Goal: Task Accomplishment & Management: Manage account settings

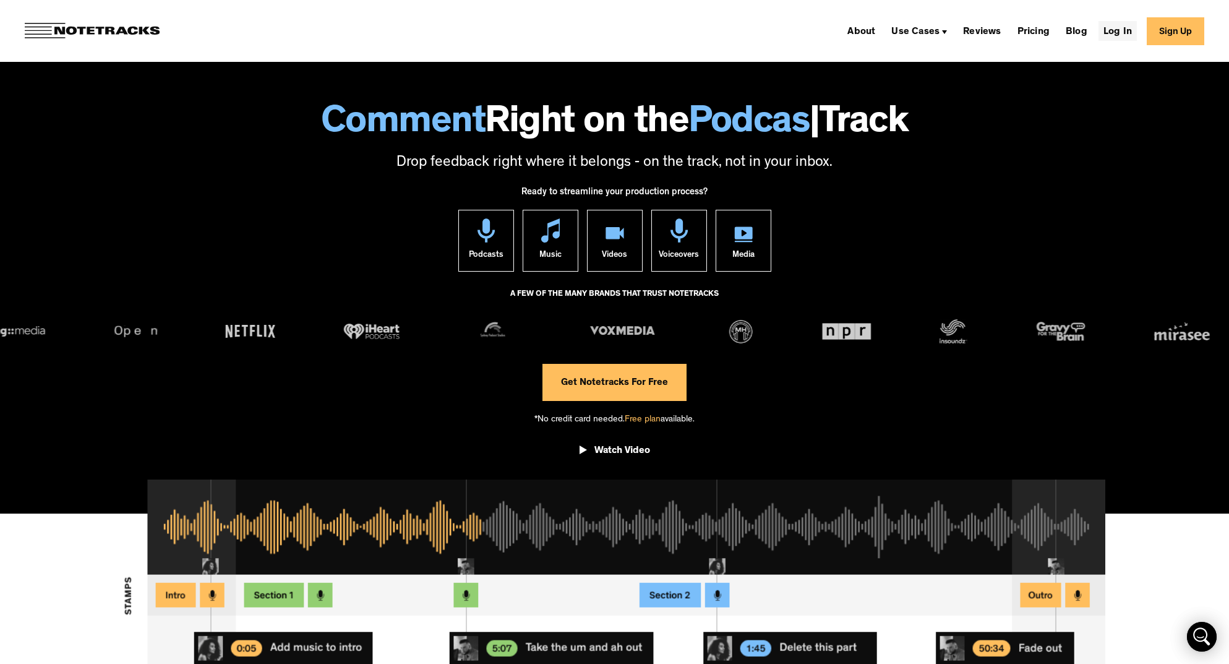
click at [1133, 35] on link "Log In" at bounding box center [1118, 31] width 38 height 20
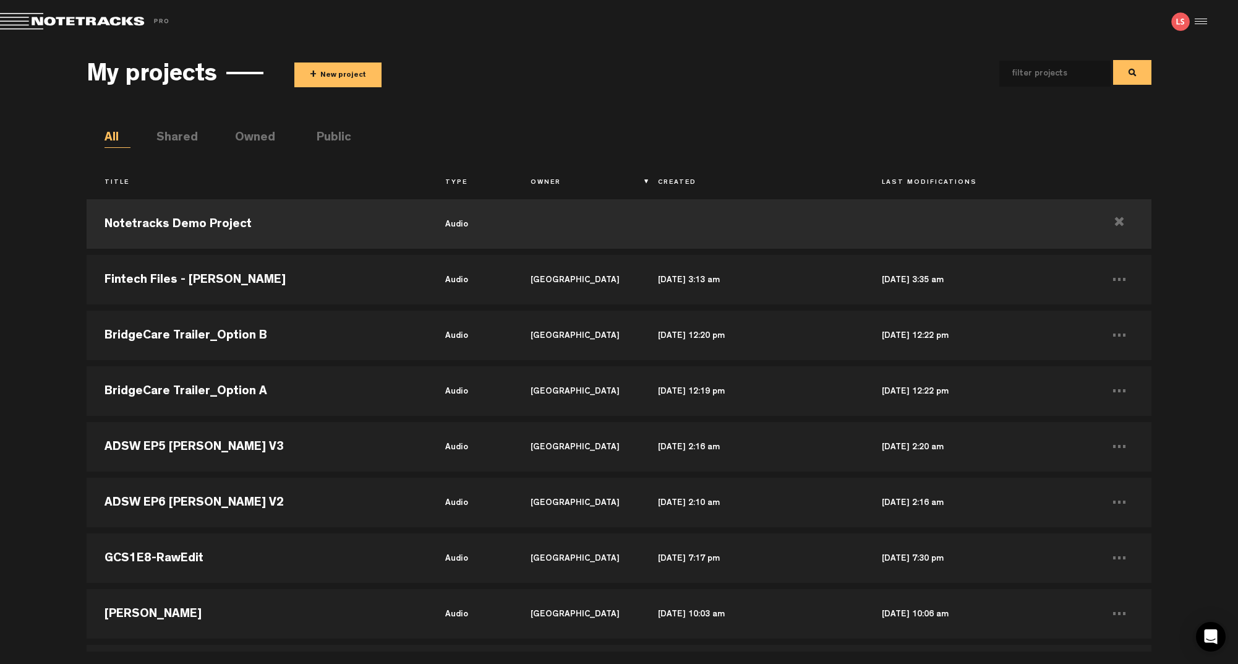
click at [341, 75] on button "+ New project" at bounding box center [337, 74] width 87 height 25
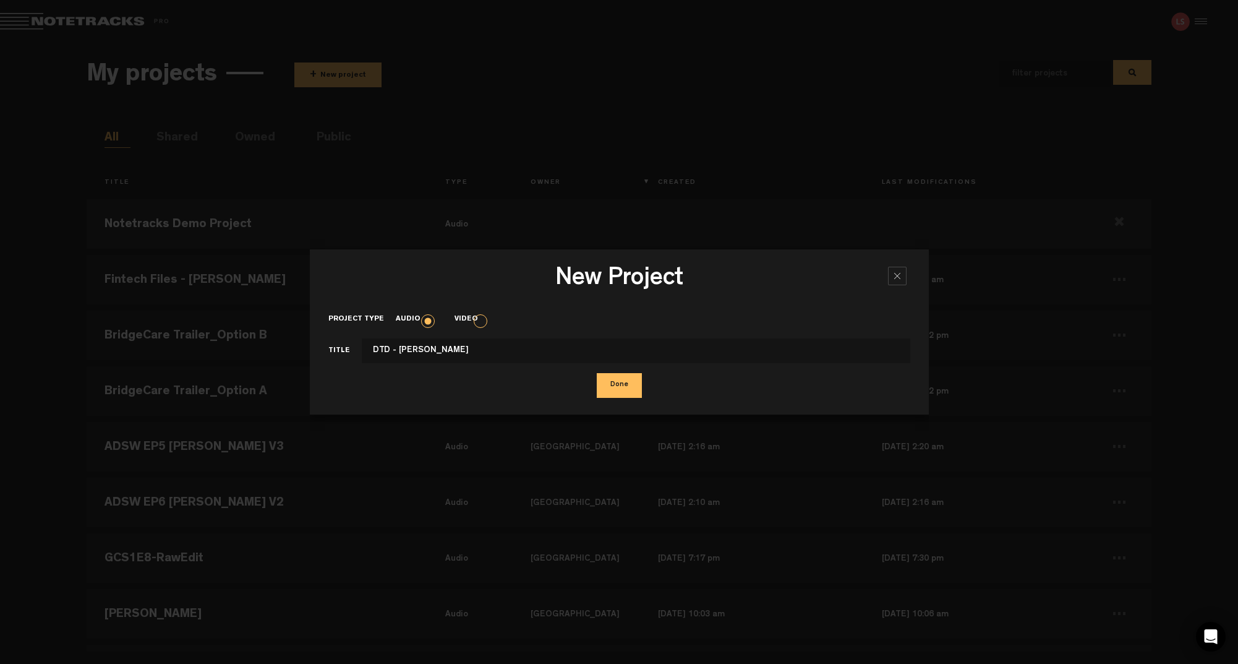
type input "DTD - [PERSON_NAME]"
click at [607, 382] on button "Done" at bounding box center [619, 385] width 45 height 25
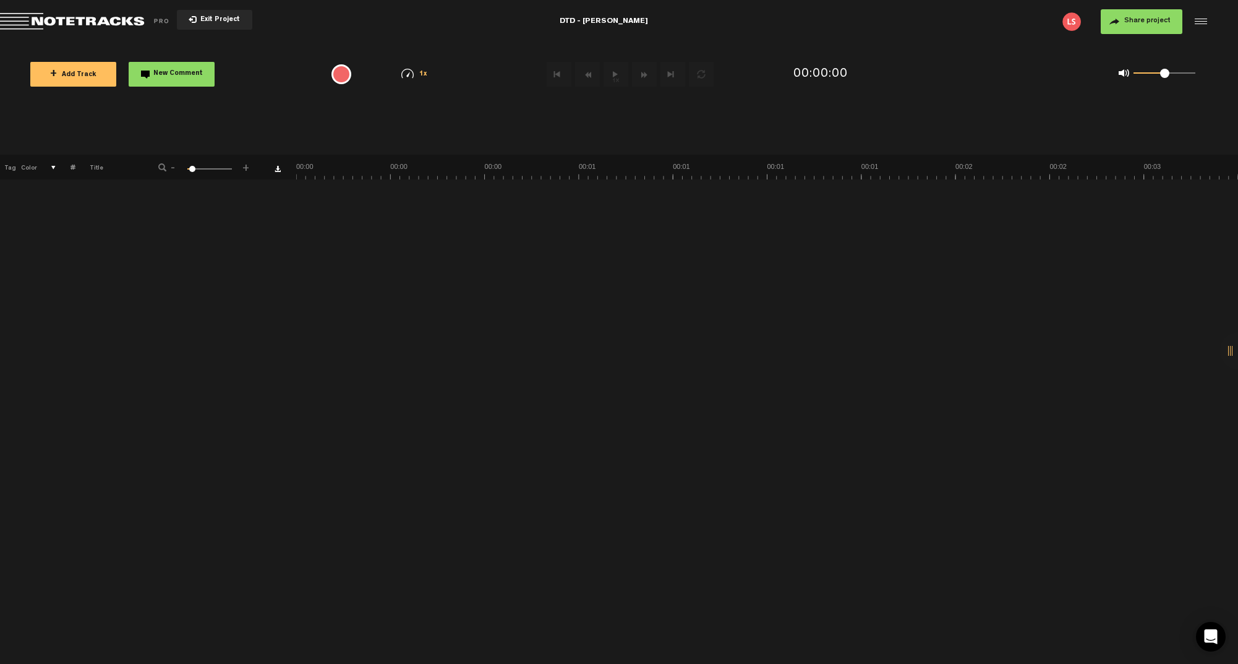
click at [91, 84] on button "+ Add Track" at bounding box center [73, 74] width 86 height 25
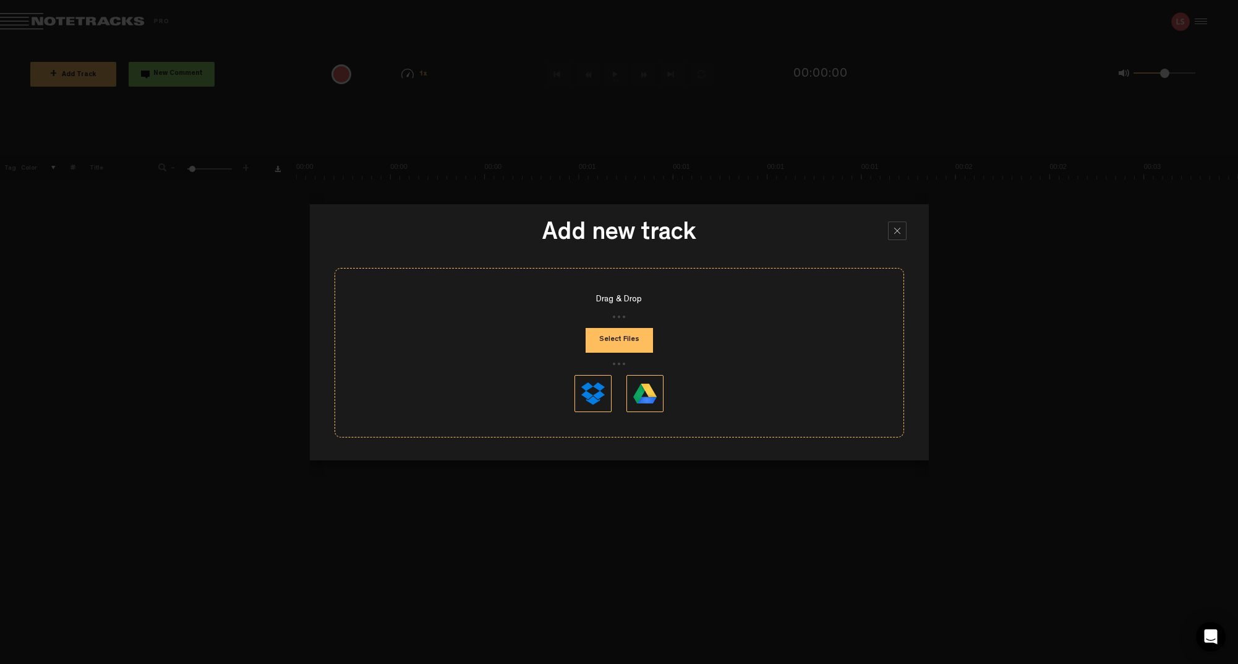
click at [638, 345] on button "Select Files" at bounding box center [619, 340] width 67 height 25
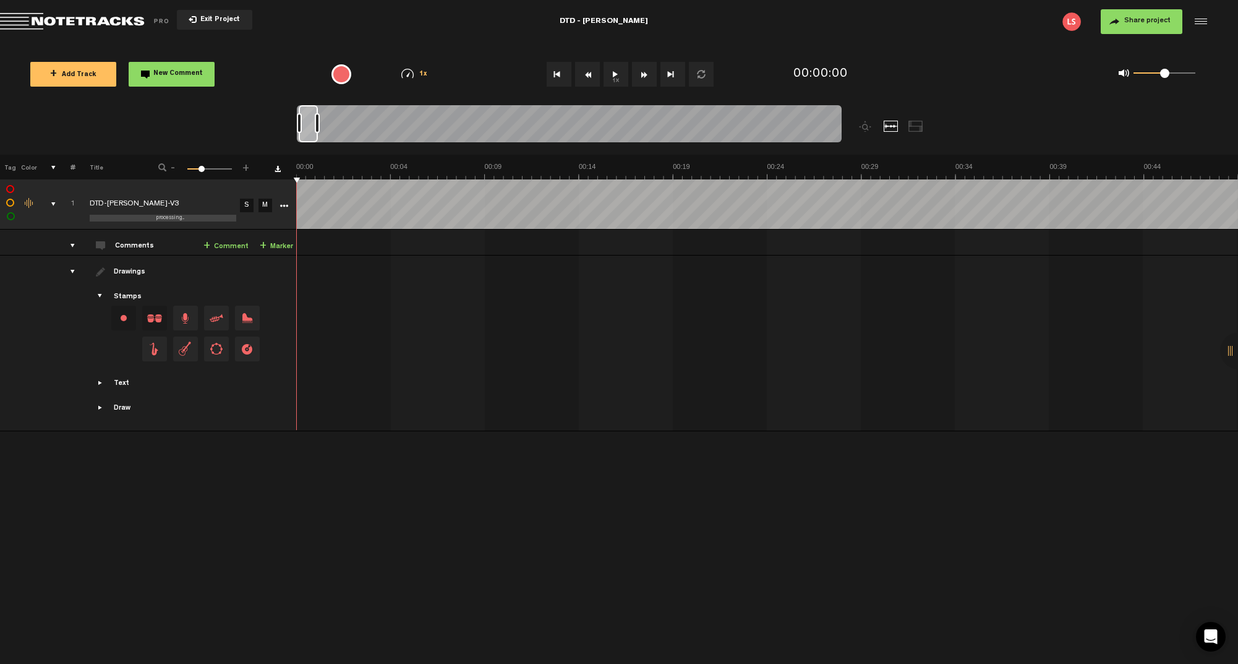
click at [165, 202] on div "Click to edit the title" at bounding box center [170, 205] width 161 height 12
click at [189, 202] on input "DTD-[PERSON_NAME]-V3" at bounding box center [163, 204] width 147 height 37
type input "DTD-[PERSON_NAME]"
click at [1115, 23] on button "Share project" at bounding box center [1142, 21] width 82 height 25
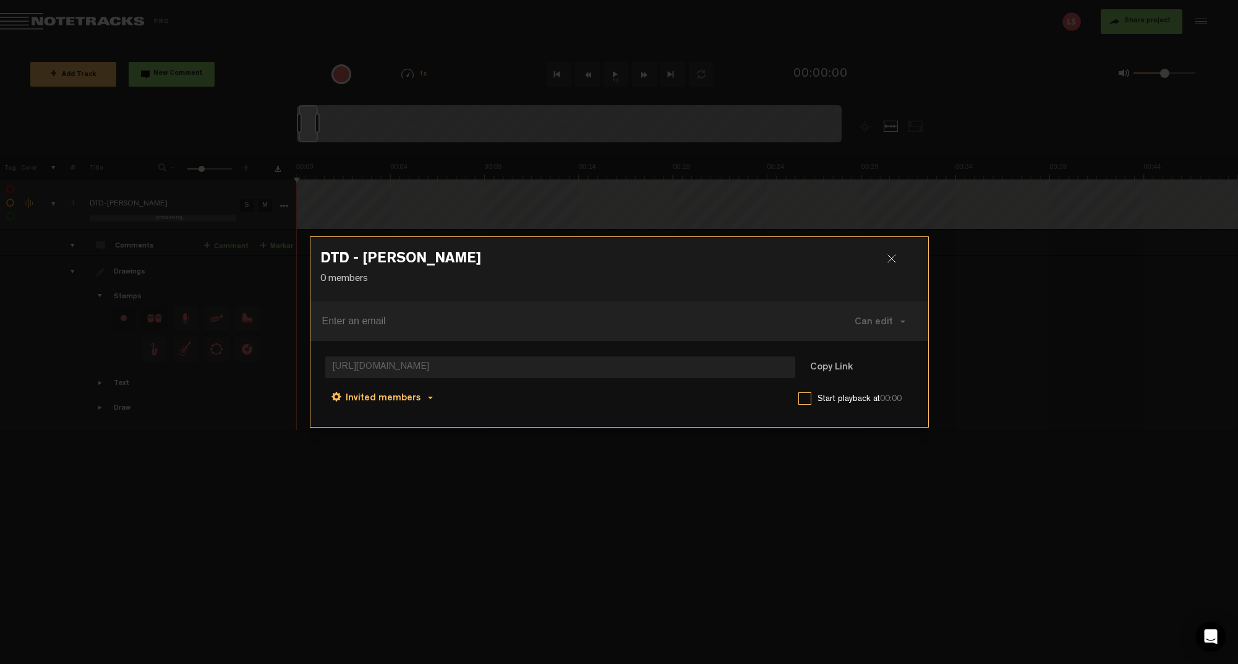
click at [390, 395] on span "Invited members" at bounding box center [383, 398] width 75 height 10
click at [389, 405] on link "Anyone" at bounding box center [384, 399] width 94 height 18
click at [824, 363] on button "Copy Link" at bounding box center [831, 368] width 67 height 25
click at [821, 367] on button "Copy Link" at bounding box center [831, 368] width 67 height 25
click at [885, 254] on h3 "DTD - [PERSON_NAME]" at bounding box center [619, 262] width 598 height 20
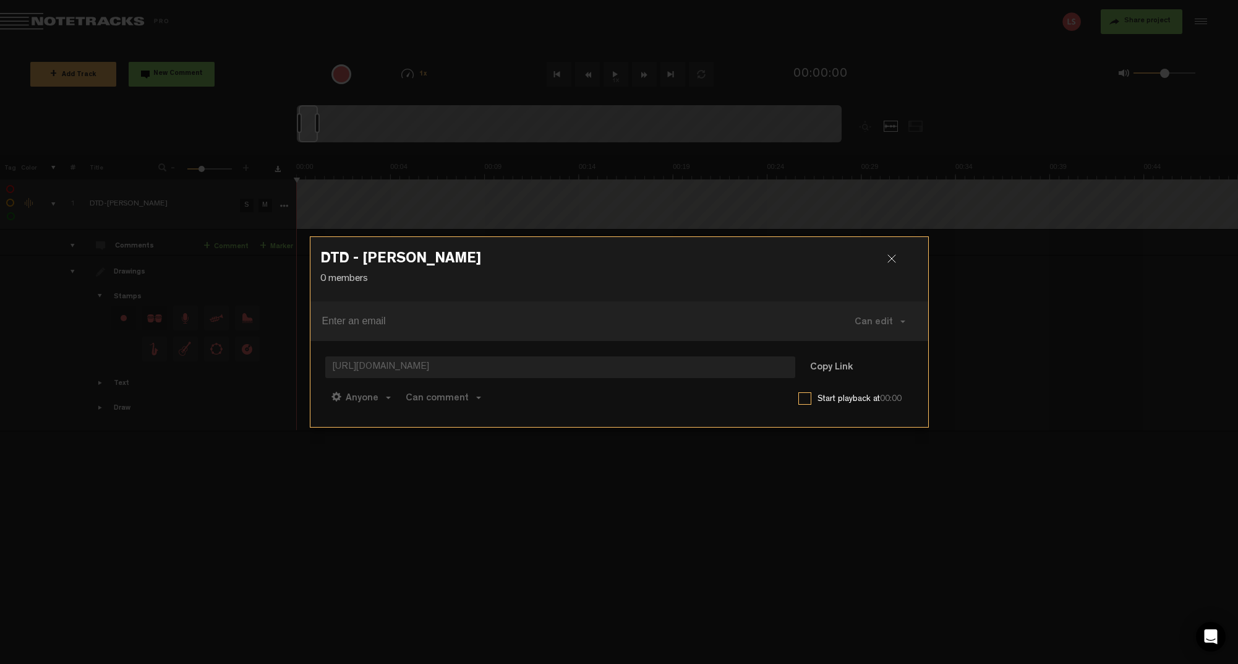
click at [886, 255] on h3 "DTD - [PERSON_NAME]" at bounding box center [619, 262] width 598 height 20
click at [888, 257] on div at bounding box center [897, 263] width 19 height 19
